Goal: Register for event/course

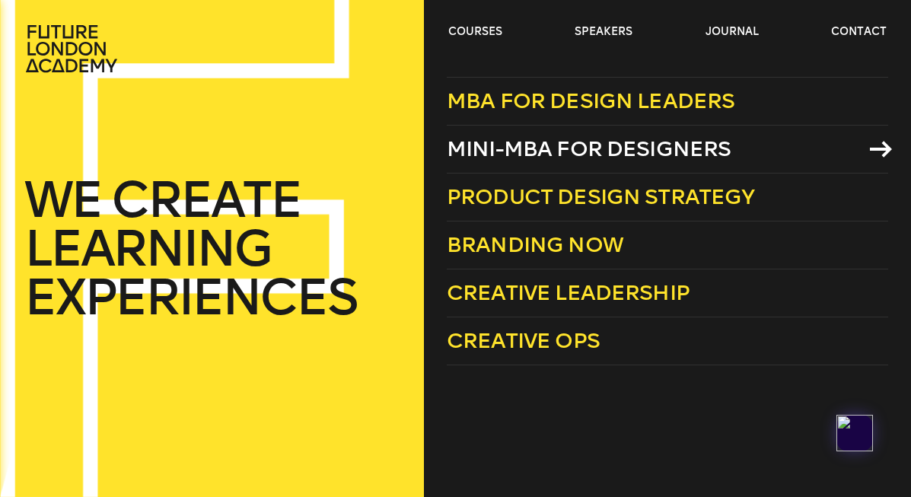
click at [519, 152] on span "Mini-MBA for Designers" at bounding box center [589, 148] width 285 height 25
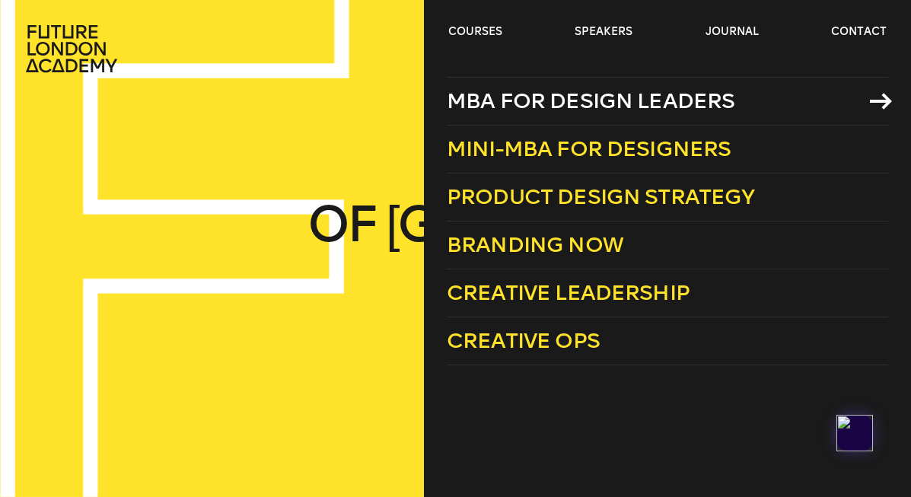
click at [519, 103] on span "MBA for Design Leaders" at bounding box center [591, 100] width 289 height 25
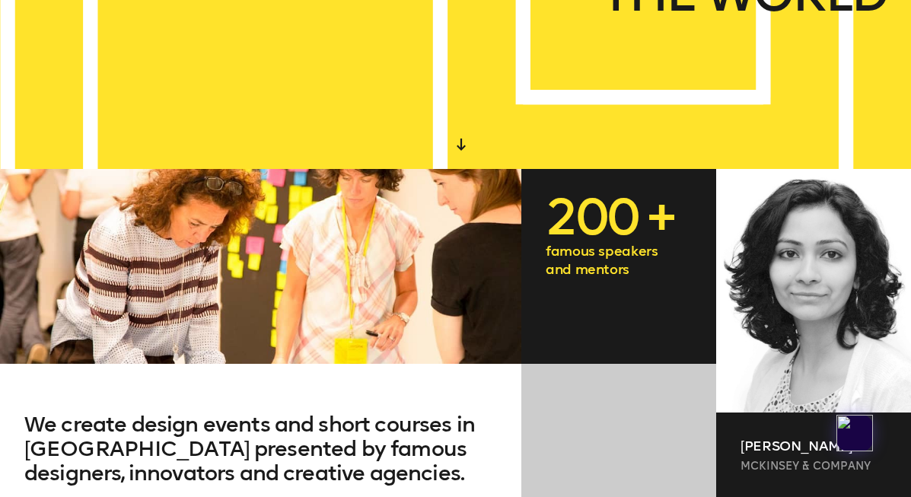
scroll to position [330, 0]
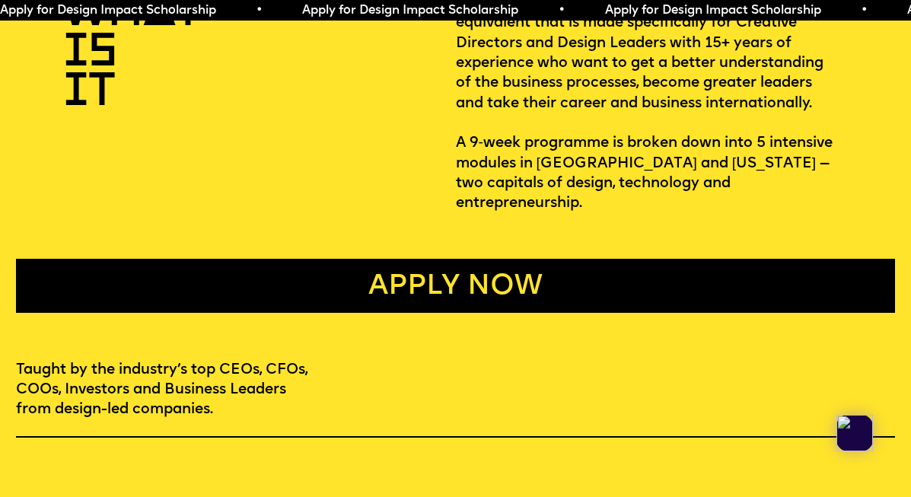
click at [470, 279] on link "Apply now" at bounding box center [455, 286] width 879 height 54
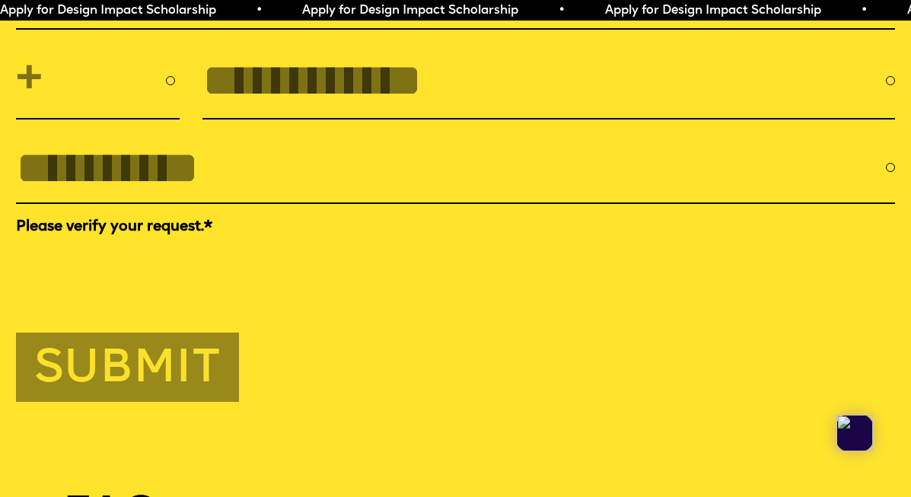
scroll to position [4304, 0]
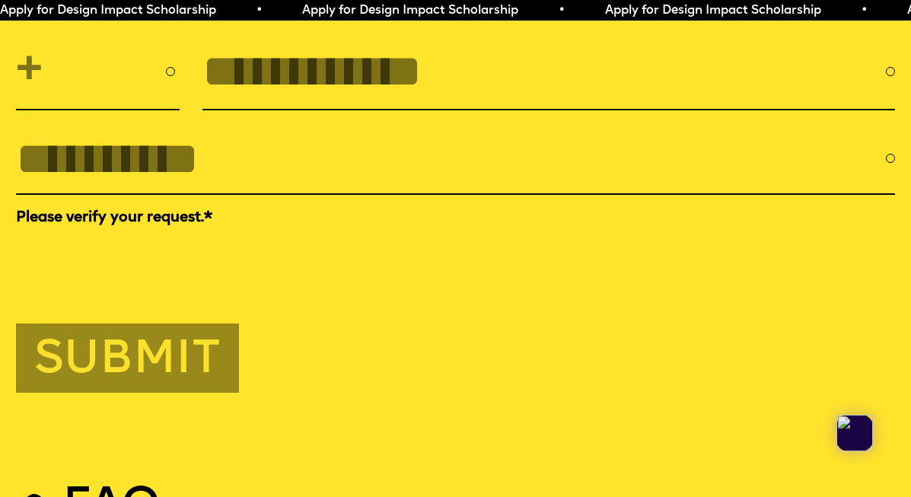
click at [517, 16] on span "Apply for Design Impact Scholarship • Apply for Design Impact Scholarship • App…" at bounding box center [756, 11] width 1513 height 12
